Goal: Task Accomplishment & Management: Manage account settings

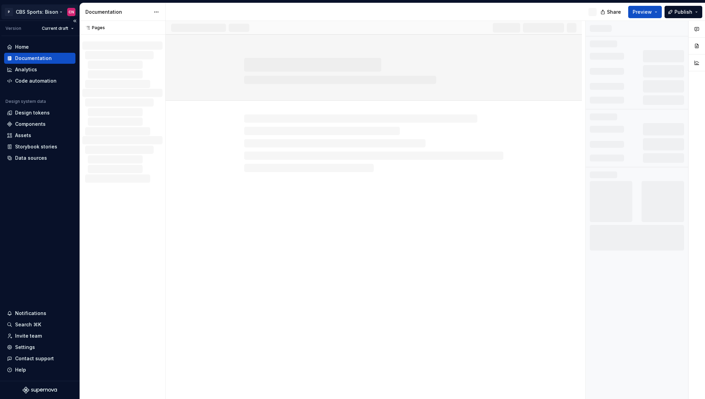
click at [52, 9] on html "P CBS Sports: Bison CN Version Current draft Home Documentation Analytics Code …" at bounding box center [352, 199] width 705 height 399
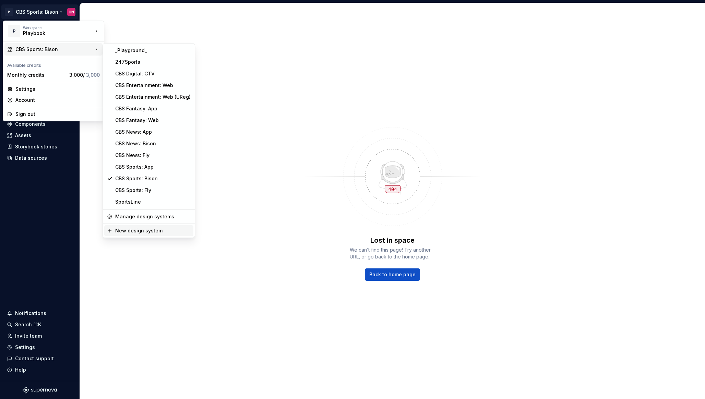
click at [141, 231] on div "New design system" at bounding box center [152, 230] width 75 height 7
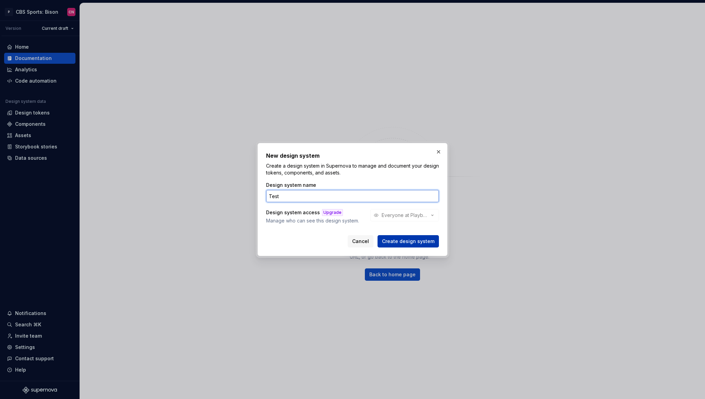
type input "Test"
click at [400, 240] on span "Create design system" at bounding box center [408, 241] width 52 height 7
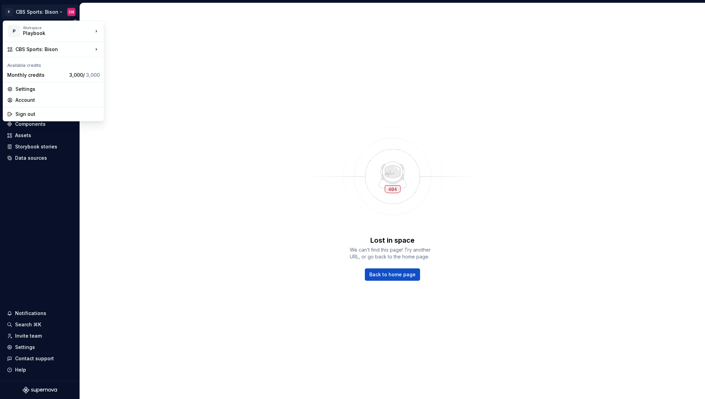
click at [40, 11] on html "P CBS Sports: Bison CN Version Current draft Home Documentation Analytics Code …" at bounding box center [352, 199] width 705 height 399
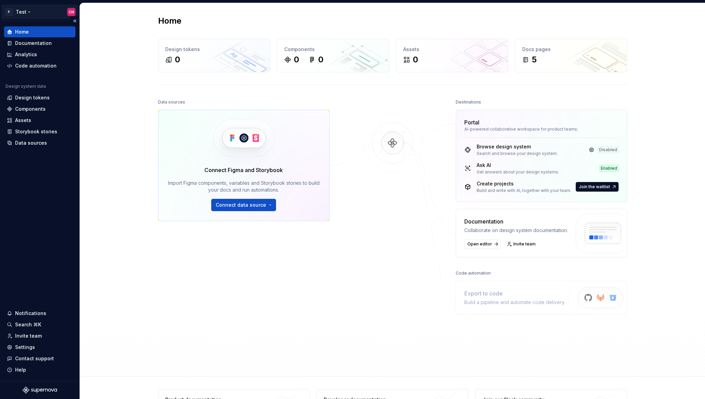
click at [53, 12] on html "P Test CN Home Documentation Analytics Code automation Design system data Desig…" at bounding box center [352, 199] width 705 height 399
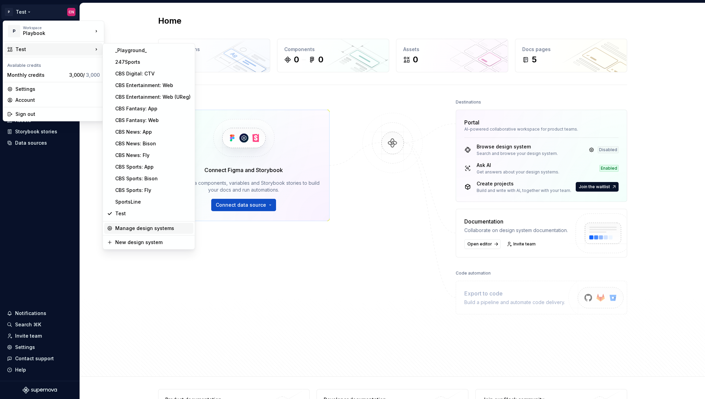
click at [135, 230] on div "Manage design systems" at bounding box center [152, 228] width 75 height 7
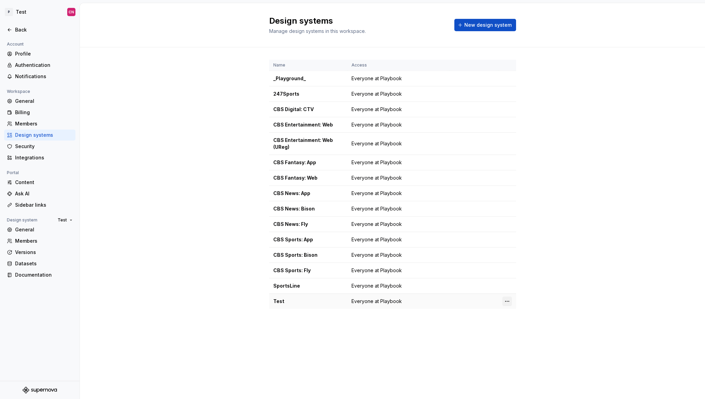
click at [506, 302] on html "P Test CN Back Account Profile Authentication Notifications Workspace General B…" at bounding box center [352, 199] width 705 height 399
click at [517, 324] on div "Design system settings" at bounding box center [547, 325] width 65 height 7
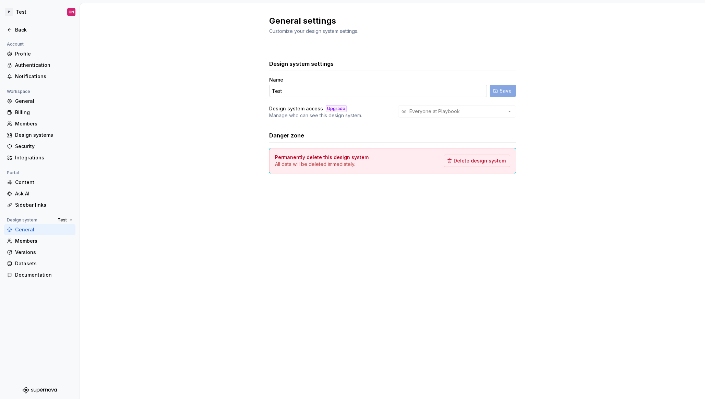
click at [339, 92] on input "Test" at bounding box center [378, 91] width 218 height 12
click at [483, 162] on span "Delete design system" at bounding box center [480, 160] width 52 height 7
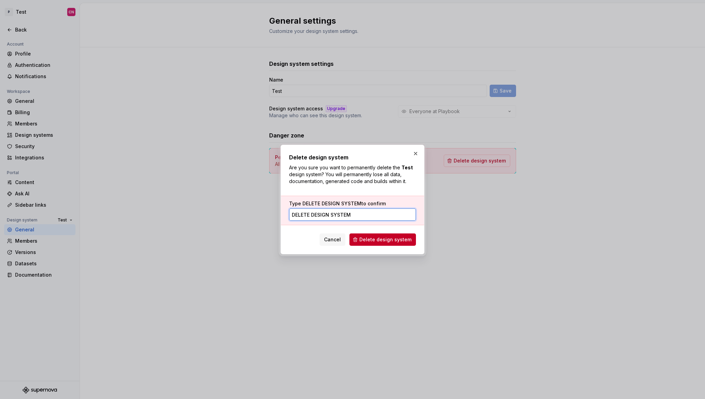
type input "DELETE DESIGN SYSTEM"
click at [403, 224] on div "Type DELETE DESIGN SYSTEM to confirm DELETE DESIGN SYSTEM" at bounding box center [352, 210] width 143 height 29
click at [393, 242] on span "Delete design system" at bounding box center [385, 239] width 52 height 7
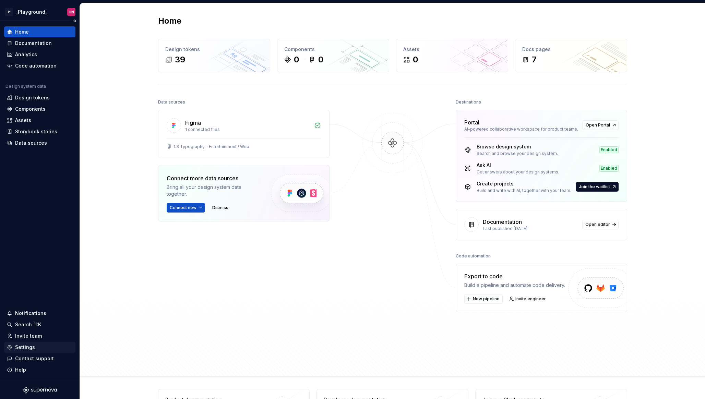
click at [27, 348] on div "Settings" at bounding box center [25, 347] width 20 height 7
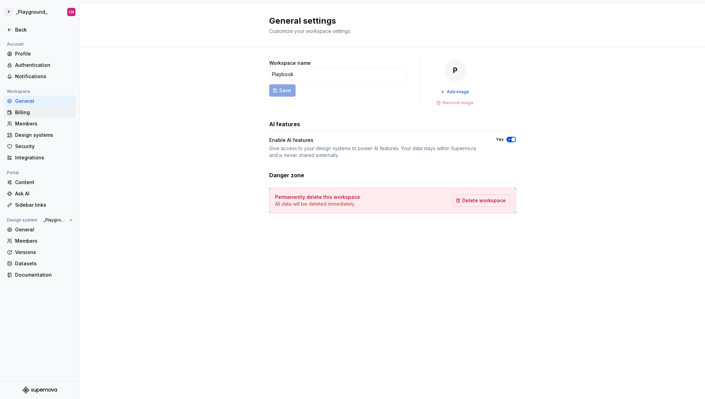
click at [36, 115] on div "Billing" at bounding box center [44, 112] width 58 height 7
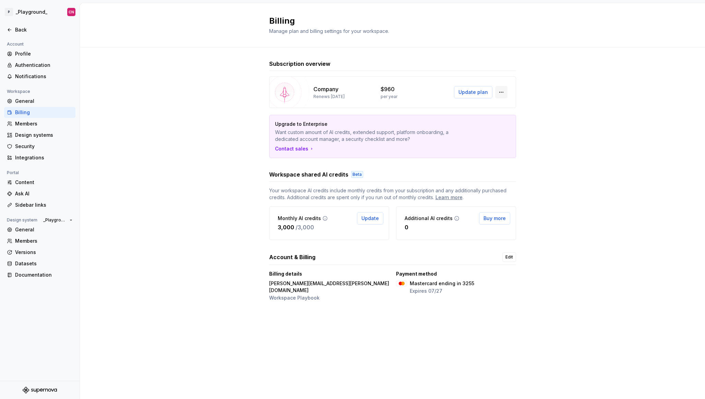
click at [503, 92] on button "button" at bounding box center [501, 92] width 12 height 12
click at [243, 102] on div "Subscription overview Company Renews March 14, 2026 $960 per year Update plan U…" at bounding box center [392, 188] width 625 height 282
click at [502, 92] on button "button" at bounding box center [501, 92] width 12 height 12
click at [422, 98] on div "per year" at bounding box center [410, 96] width 59 height 5
click at [474, 93] on span "Update plan" at bounding box center [472, 92] width 29 height 7
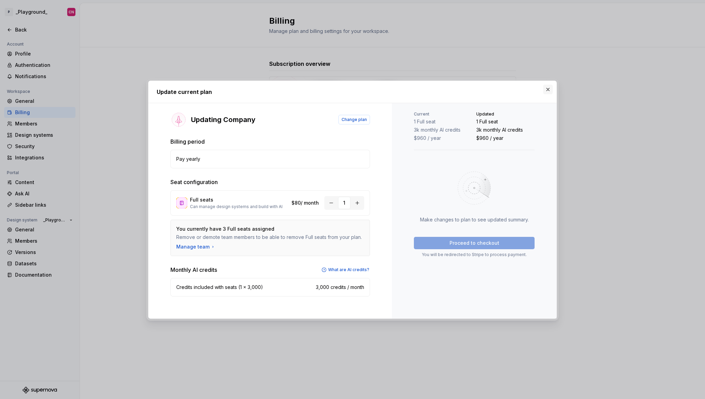
click at [549, 90] on button "button" at bounding box center [548, 90] width 10 height 10
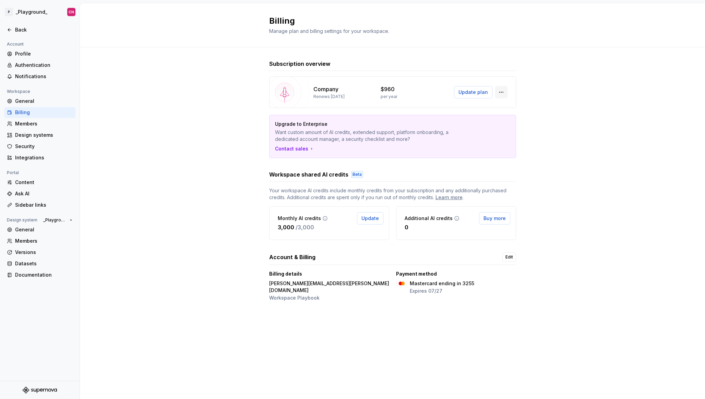
click at [501, 93] on button "button" at bounding box center [501, 92] width 12 height 12
click at [467, 112] on div "Company Renews March 14, 2026 $960 per year Update plan Upgrade to Enterprise W…" at bounding box center [392, 117] width 247 height 82
click at [467, 94] on span "Update plan" at bounding box center [472, 92] width 29 height 7
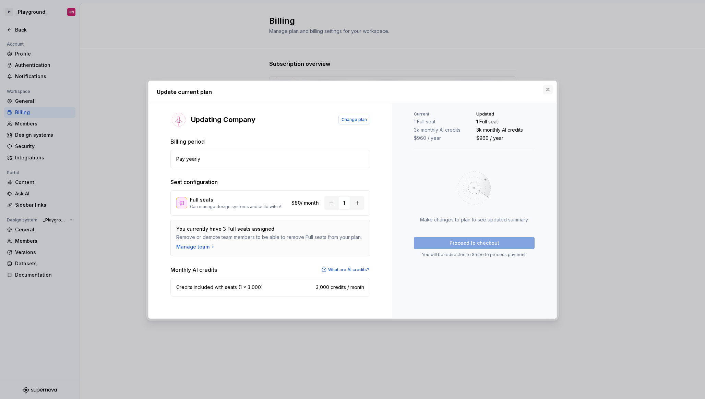
click at [547, 90] on button "button" at bounding box center [548, 90] width 10 height 10
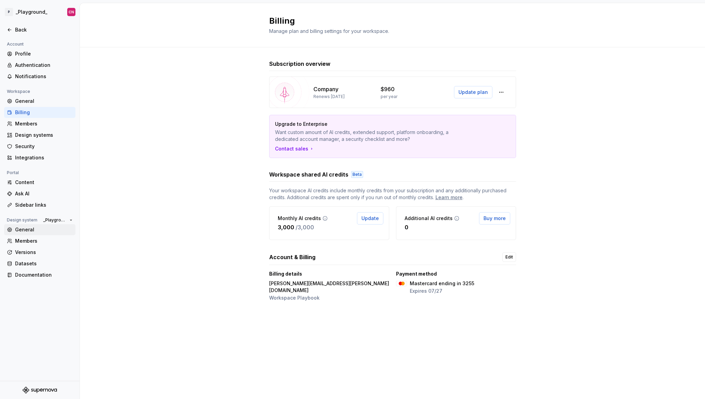
click at [25, 231] on div "General" at bounding box center [44, 229] width 58 height 7
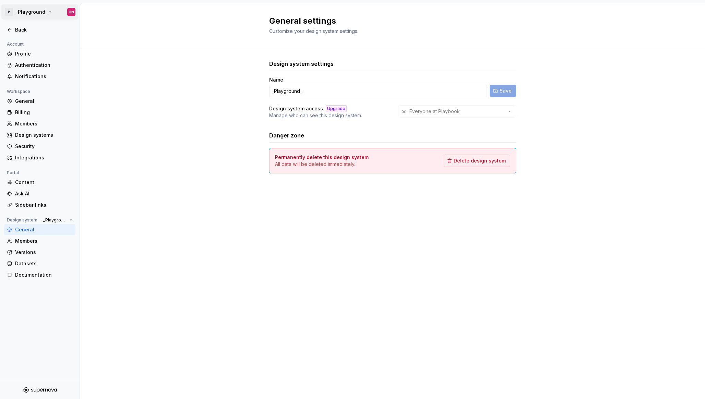
click at [33, 9] on html "P _Playground_ CN Back Account Profile Authentication Notifications Workspace G…" at bounding box center [352, 199] width 705 height 399
click at [45, 10] on html "P _Playground_ CN Back Account Profile Authentication Notifications Workspace G…" at bounding box center [352, 199] width 705 height 399
click at [45, 11] on html "P _Playground_ CN Back Account Profile Authentication Notifications Workspace G…" at bounding box center [352, 199] width 705 height 399
click at [225, 86] on html "P _Playground_ CN Back Account Profile Authentication Notifications Workspace G…" at bounding box center [352, 199] width 705 height 399
click at [17, 36] on div at bounding box center [40, 37] width 80 height 5
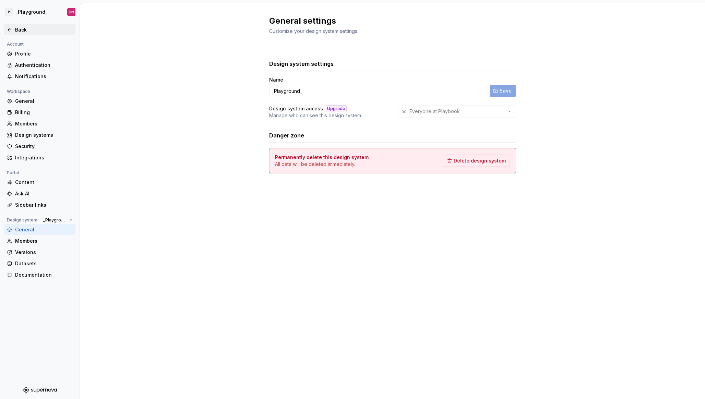
click at [18, 34] on div "Back" at bounding box center [39, 29] width 71 height 11
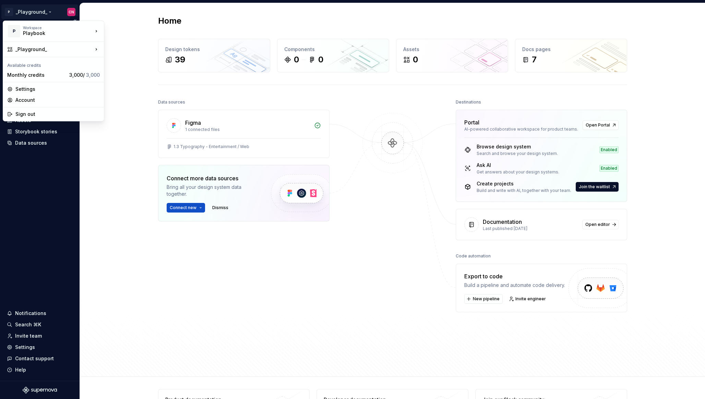
click at [33, 19] on html "P _Playground_ CN Home Documentation Analytics Code automation Design system da…" at bounding box center [352, 199] width 705 height 399
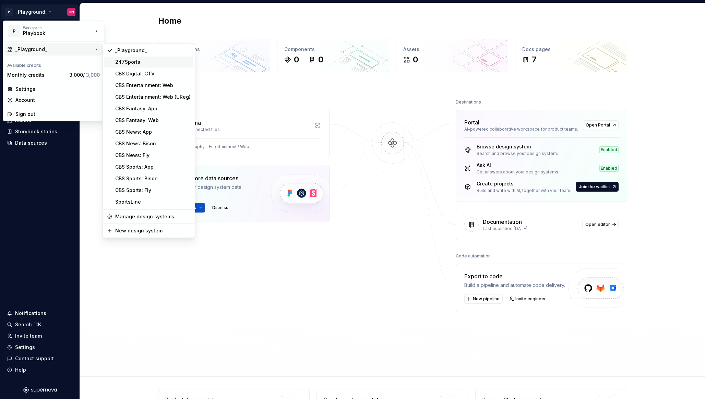
click at [132, 60] on div "247Sports" at bounding box center [152, 62] width 75 height 7
